Goal: Task Accomplishment & Management: Manage account settings

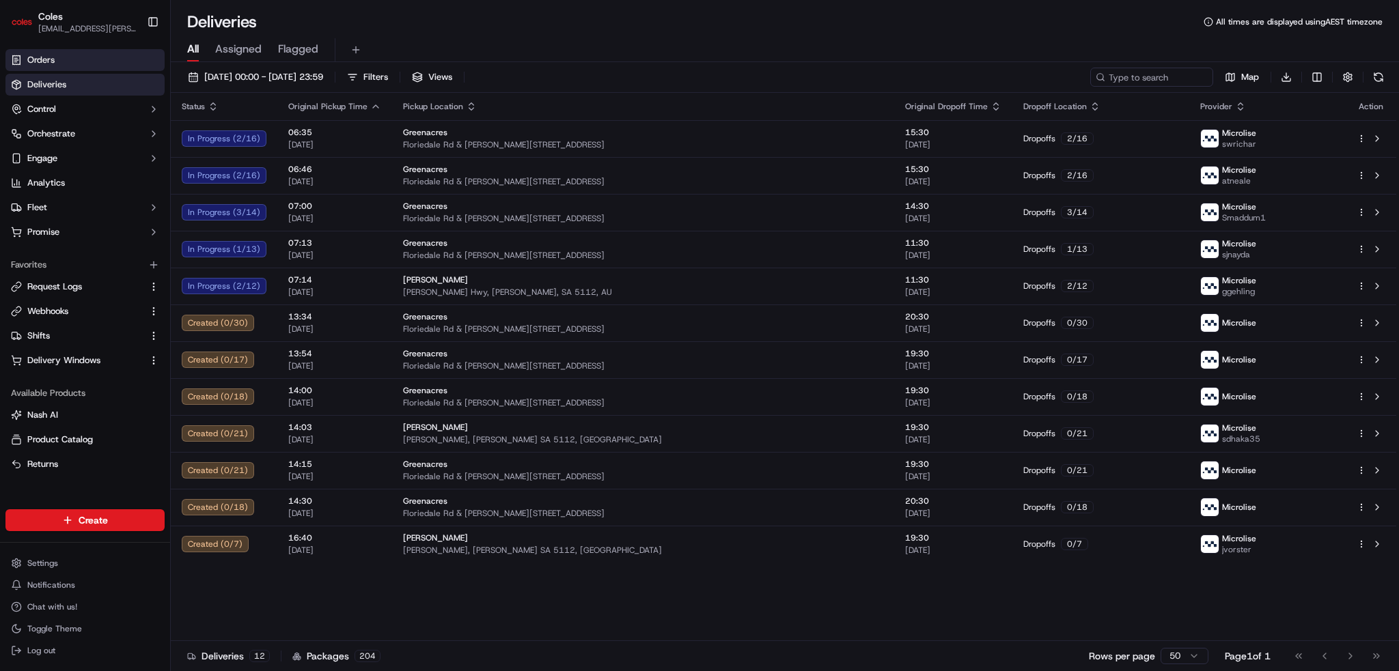
click at [36, 65] on span "Orders" at bounding box center [40, 60] width 27 height 12
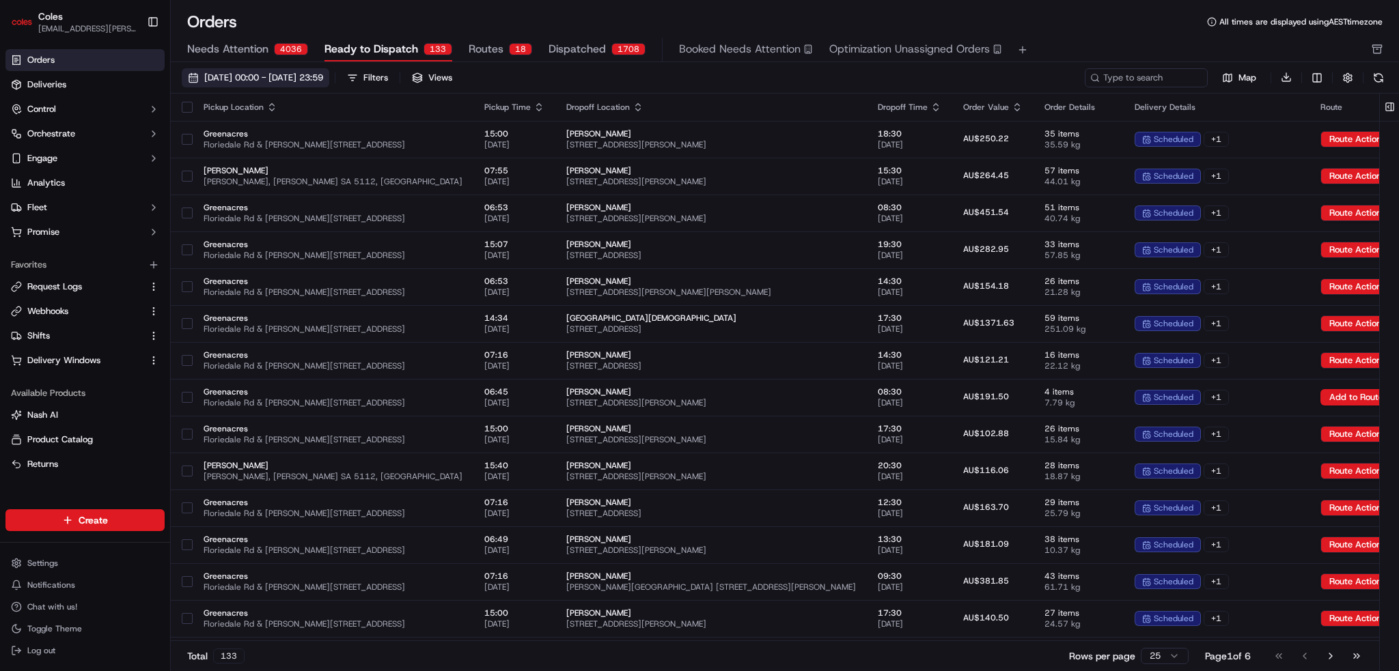
click at [323, 72] on span "[DATE] 00:00 - [DATE] 23:59" at bounding box center [263, 78] width 119 height 12
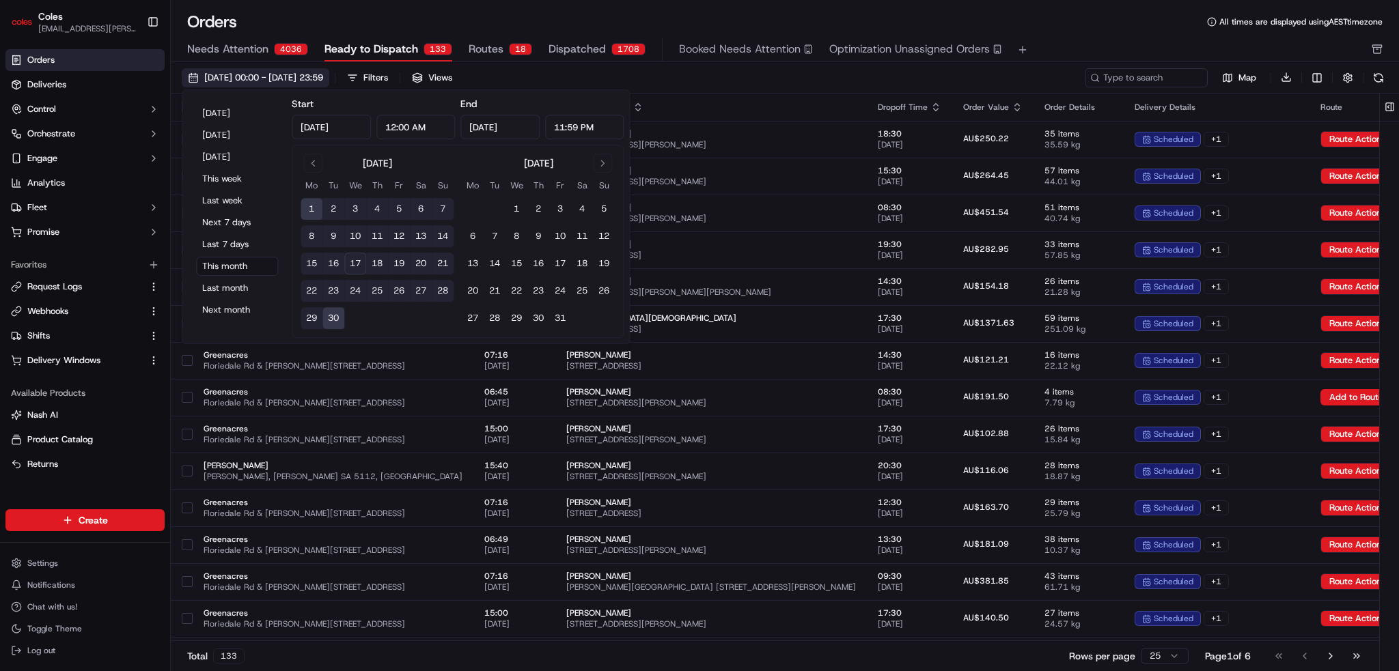
click at [317, 73] on span "[DATE] 00:00 - [DATE] 23:59" at bounding box center [263, 78] width 119 height 12
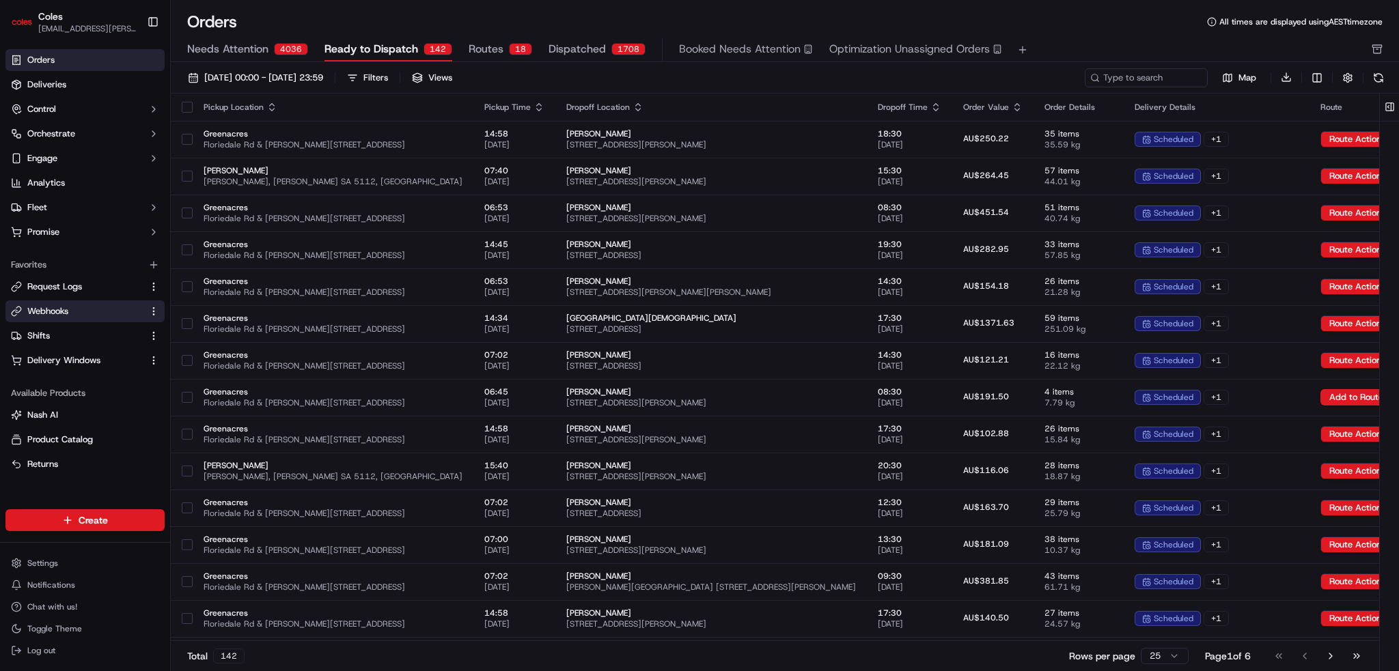
click at [66, 317] on span "Webhooks" at bounding box center [47, 311] width 41 height 12
